Goal: Task Accomplishment & Management: Complete application form

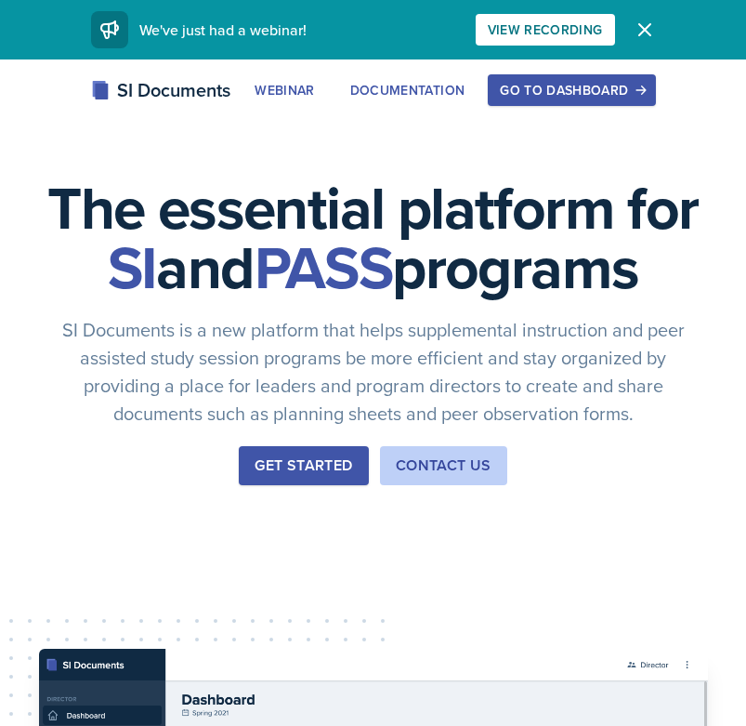
click at [559, 89] on div "Go to Dashboard" at bounding box center [571, 90] width 143 height 15
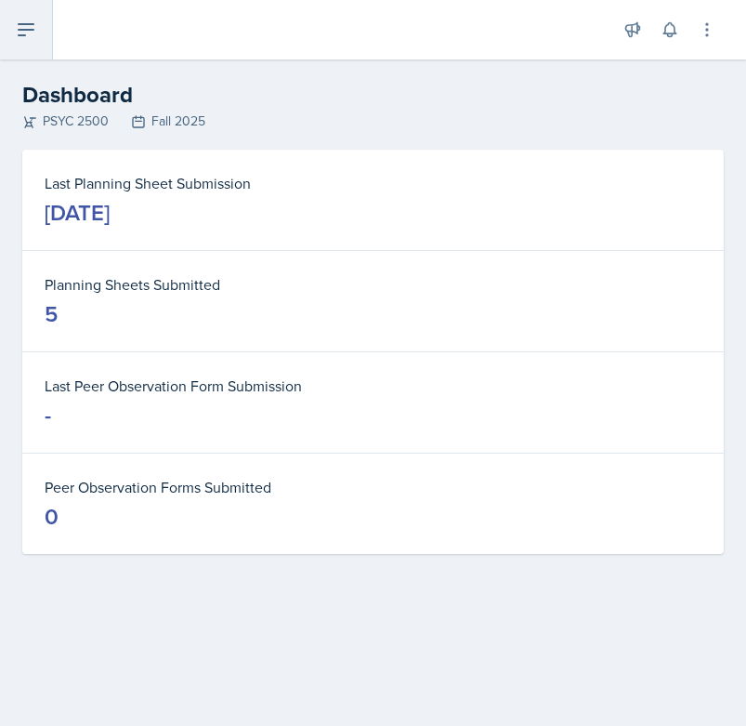
click at [23, 26] on icon at bounding box center [26, 30] width 22 height 22
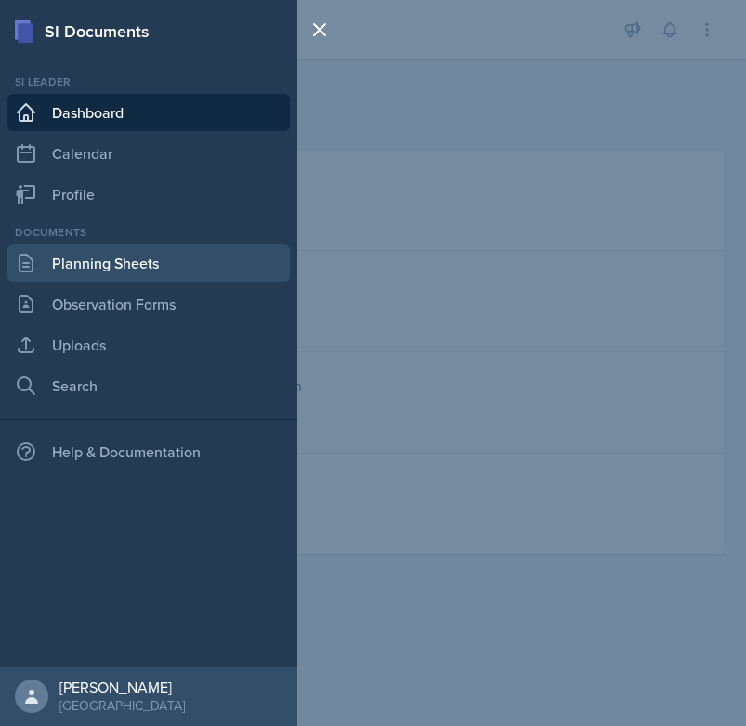
click at [125, 265] on link "Planning Sheets" at bounding box center [148, 262] width 282 height 37
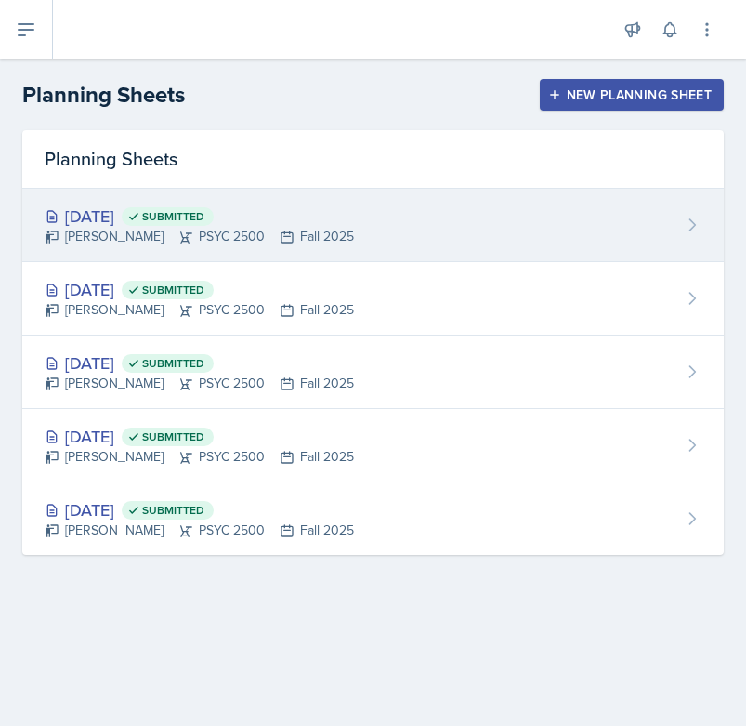
click at [322, 248] on div "[DATE] Submitted [PERSON_NAME] PSYC 2500 Fall 2025" at bounding box center [373, 225] width 702 height 73
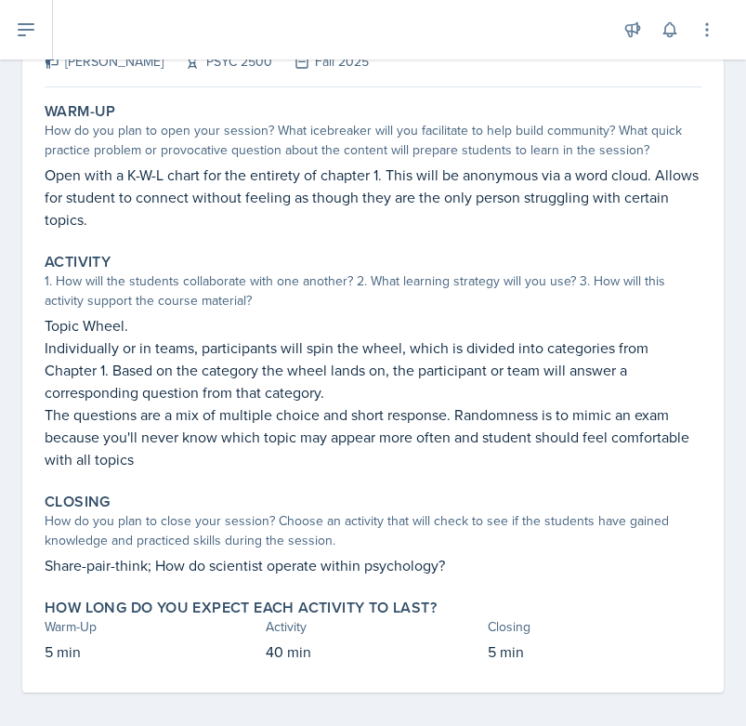
scroll to position [151, 0]
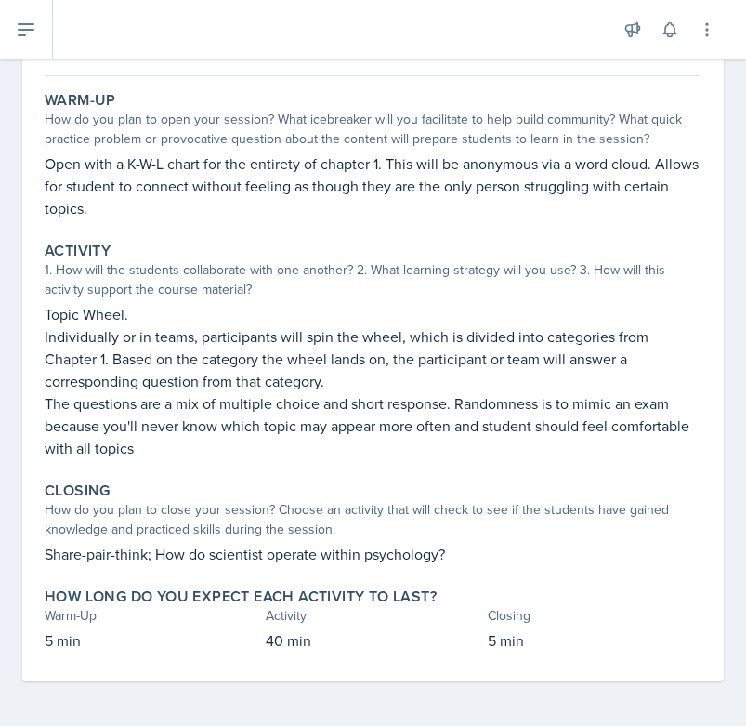
click at [197, 571] on div "Closing How do you plan to close your session? Choose an activity that will che…" at bounding box center [373, 523] width 672 height 99
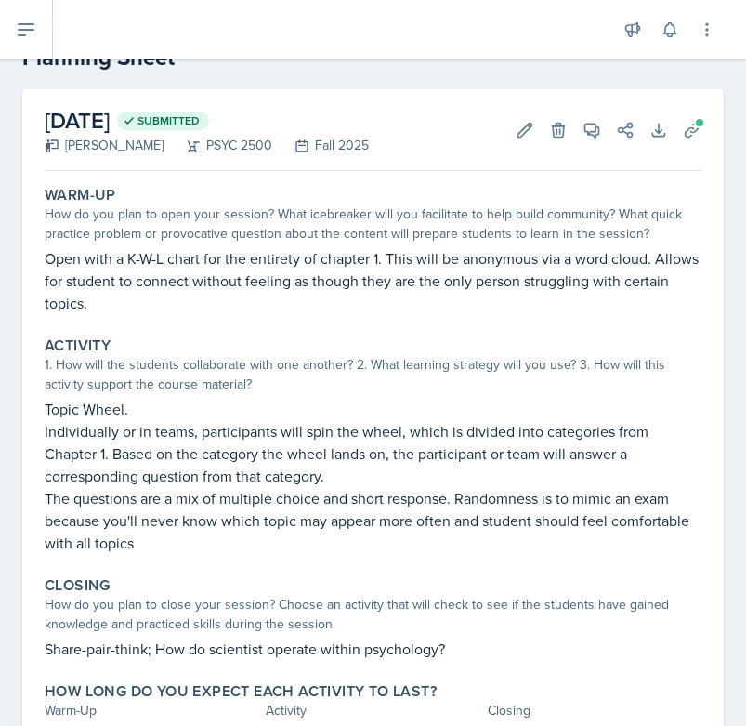
scroll to position [0, 0]
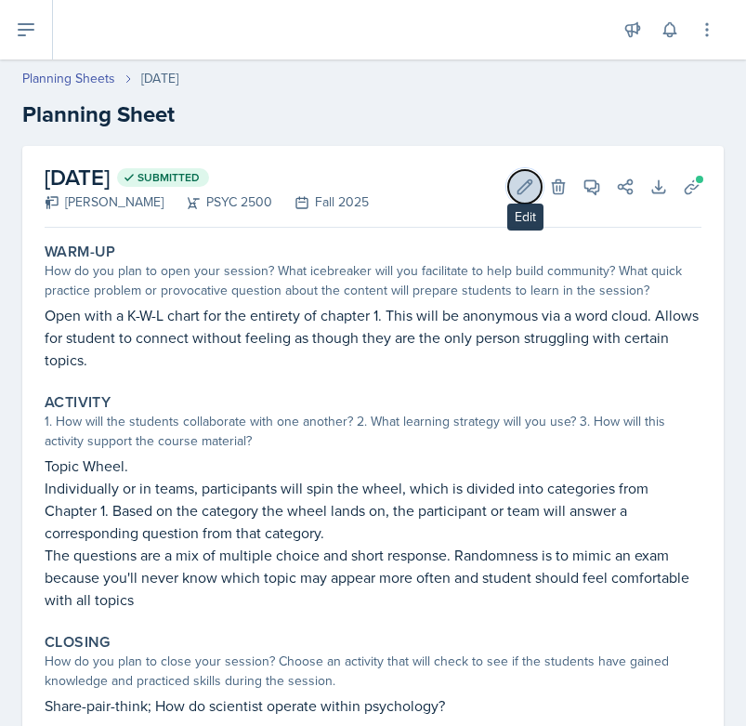
click at [520, 192] on icon at bounding box center [526, 186] width 14 height 14
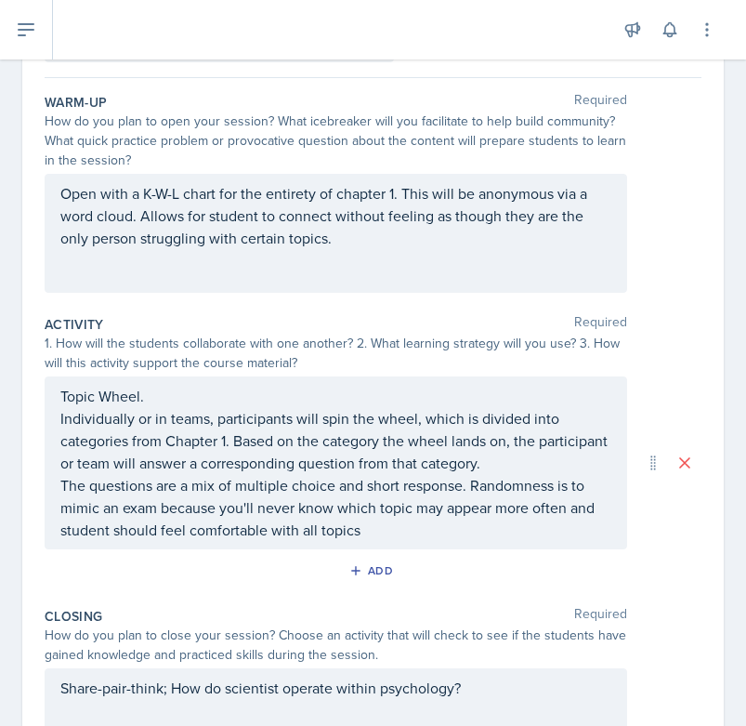
scroll to position [399, 0]
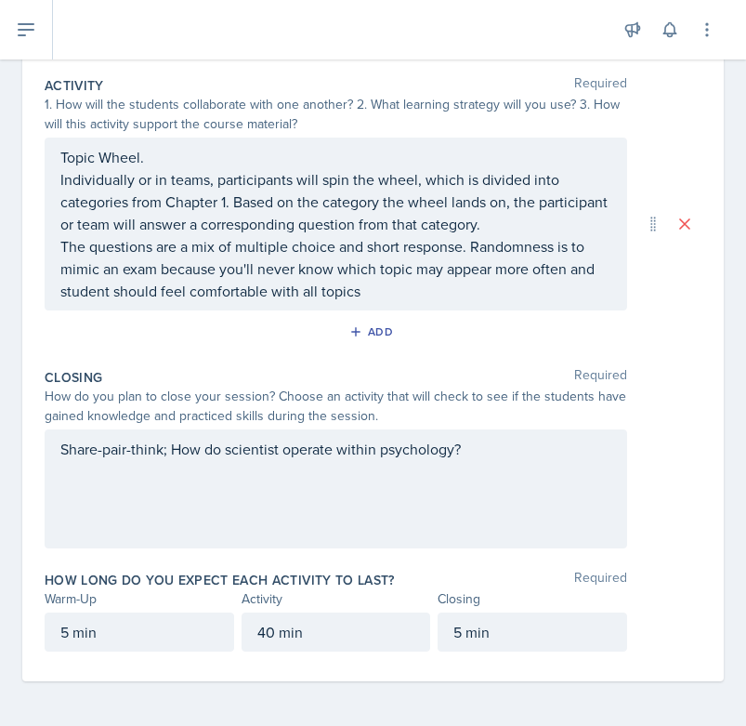
drag, startPoint x: 162, startPoint y: 451, endPoint x: 182, endPoint y: 451, distance: 20.4
click at [163, 451] on div "Share-pair-think; How do scientist operate within psychology?" at bounding box center [336, 488] width 583 height 119
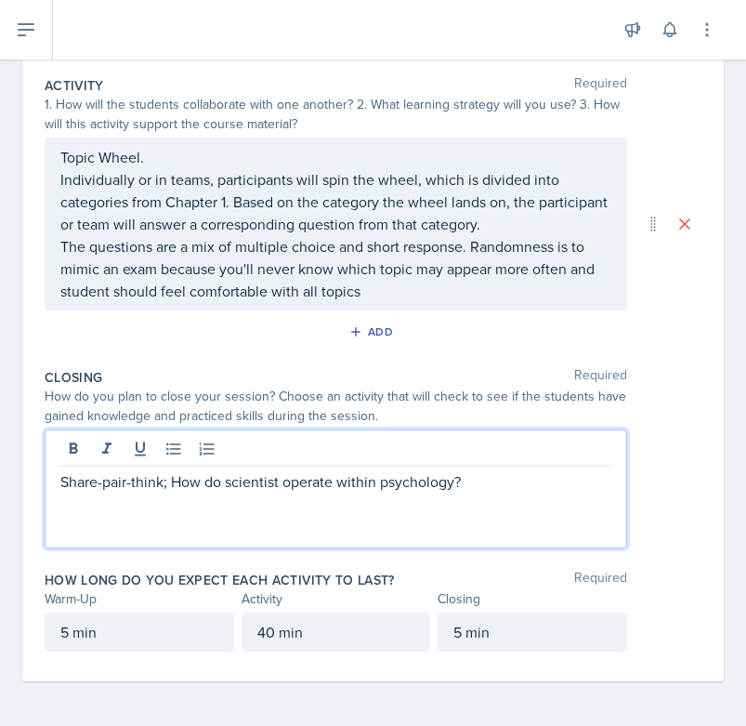
click at [159, 481] on p "Share-pair-think; How do scientist operate within psychology?" at bounding box center [335, 481] width 551 height 22
click at [72, 483] on p "Share-pair-share; How do scientist operate within psychology?" at bounding box center [335, 481] width 551 height 22
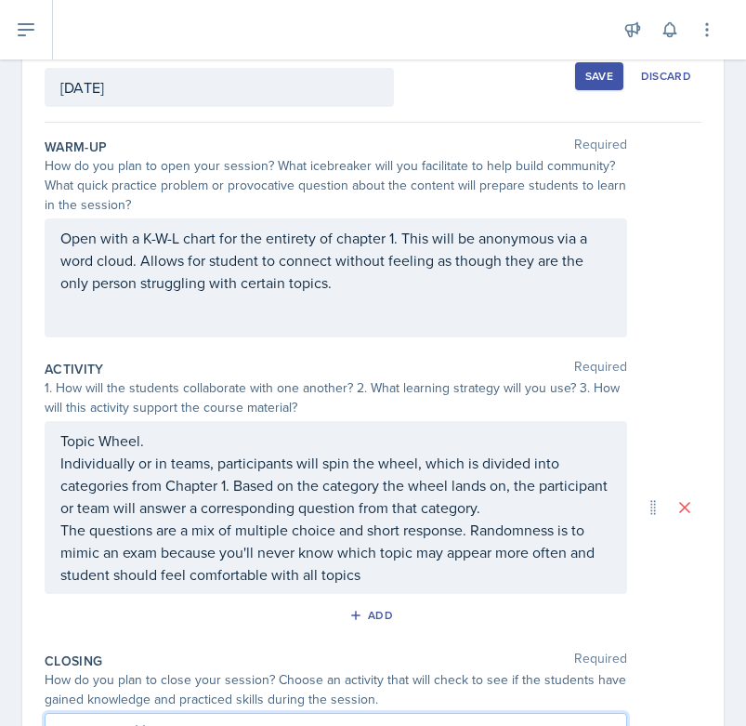
scroll to position [0, 0]
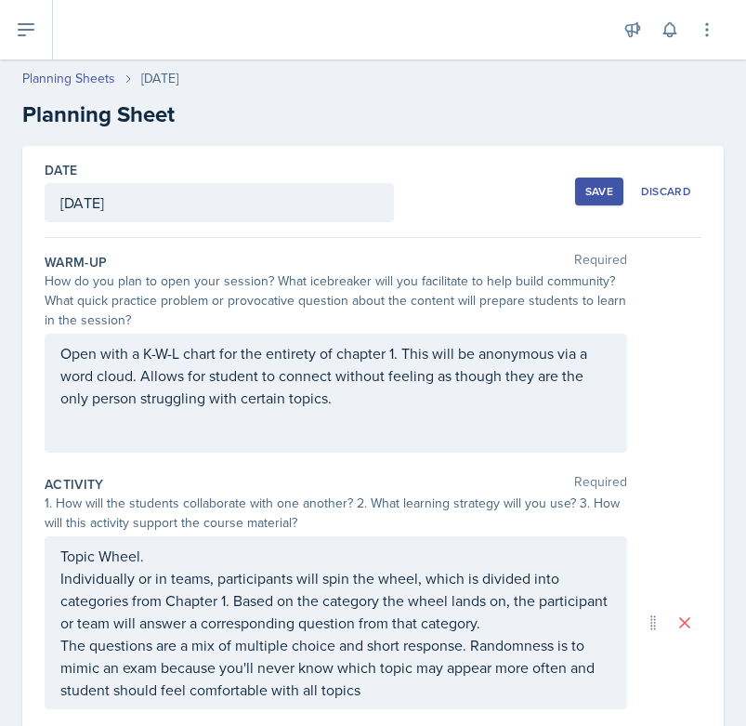
click at [604, 193] on div "Save" at bounding box center [599, 191] width 28 height 15
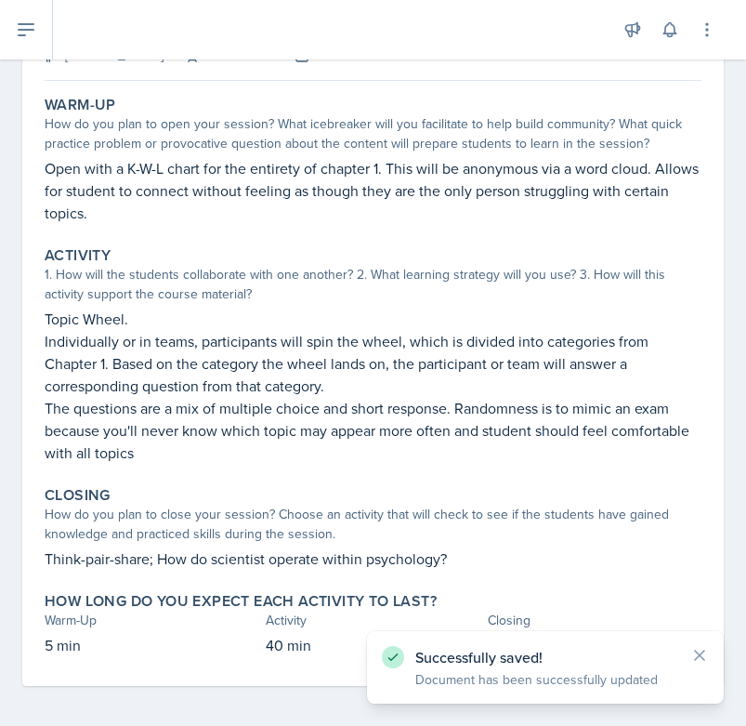
scroll to position [151, 0]
